Goal: Information Seeking & Learning: Learn about a topic

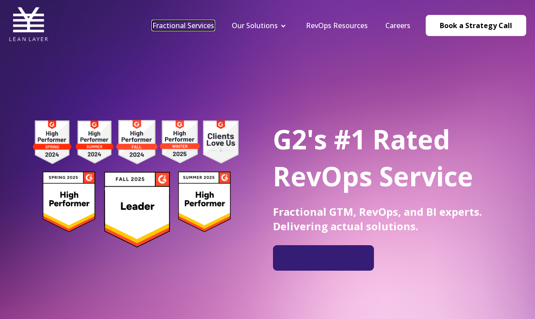
click at [198, 26] on link "Fractional Services" at bounding box center [183, 26] width 62 height 10
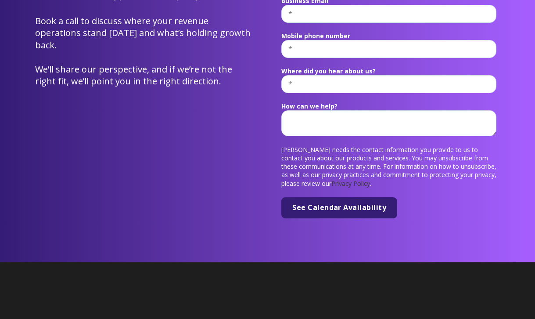
scroll to position [3563, 0]
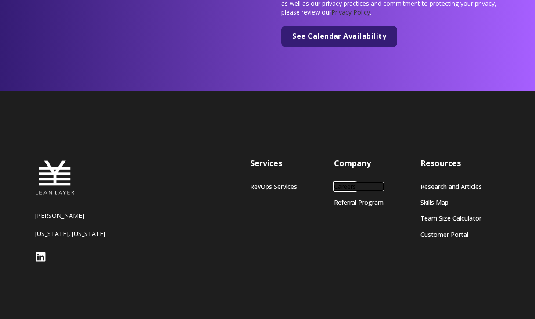
click at [349, 183] on link "Careers" at bounding box center [359, 186] width 50 height 7
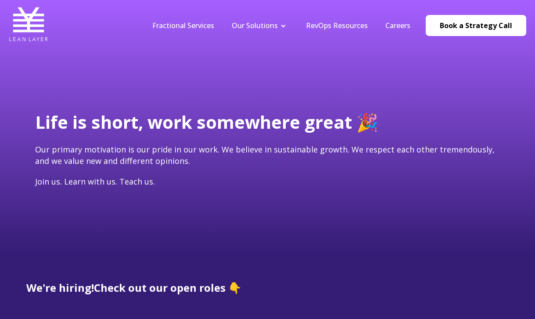
scroll to position [139, 0]
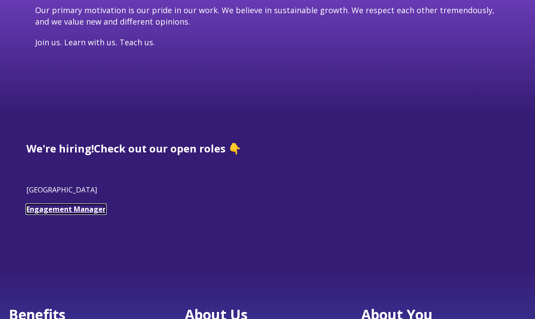
click at [80, 208] on link "Engagement Manager" at bounding box center [65, 209] width 79 height 10
